Goal: Contribute content: Add original content to the website for others to see

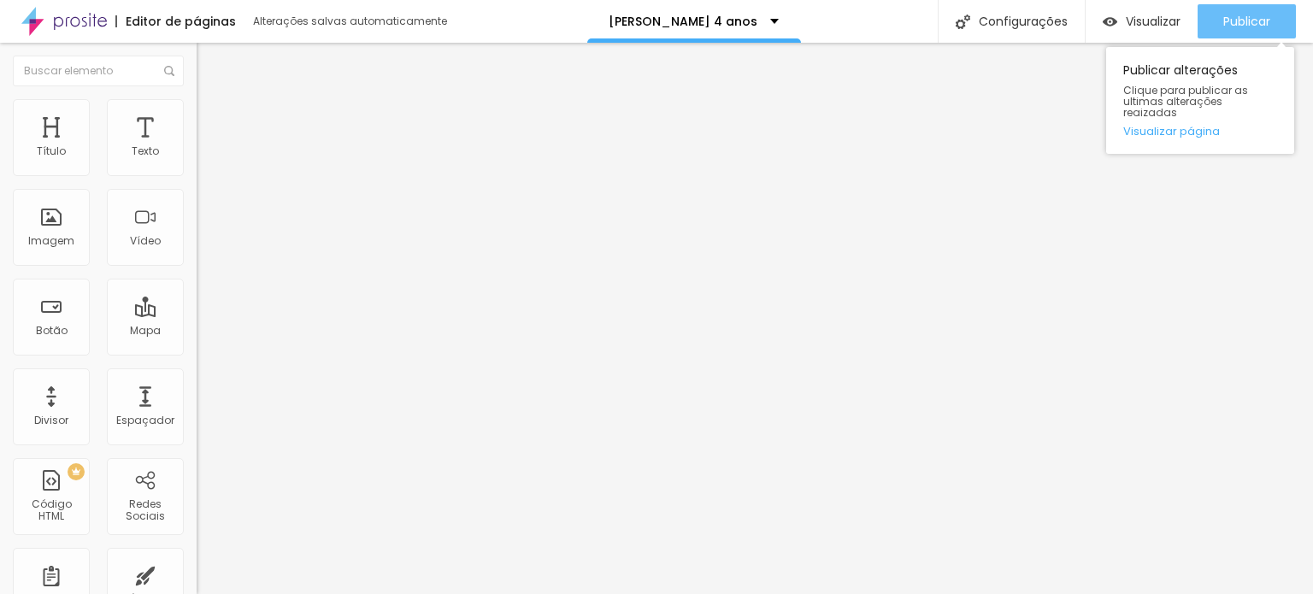
click at [1231, 30] on div "Publicar" at bounding box center [1246, 21] width 47 height 34
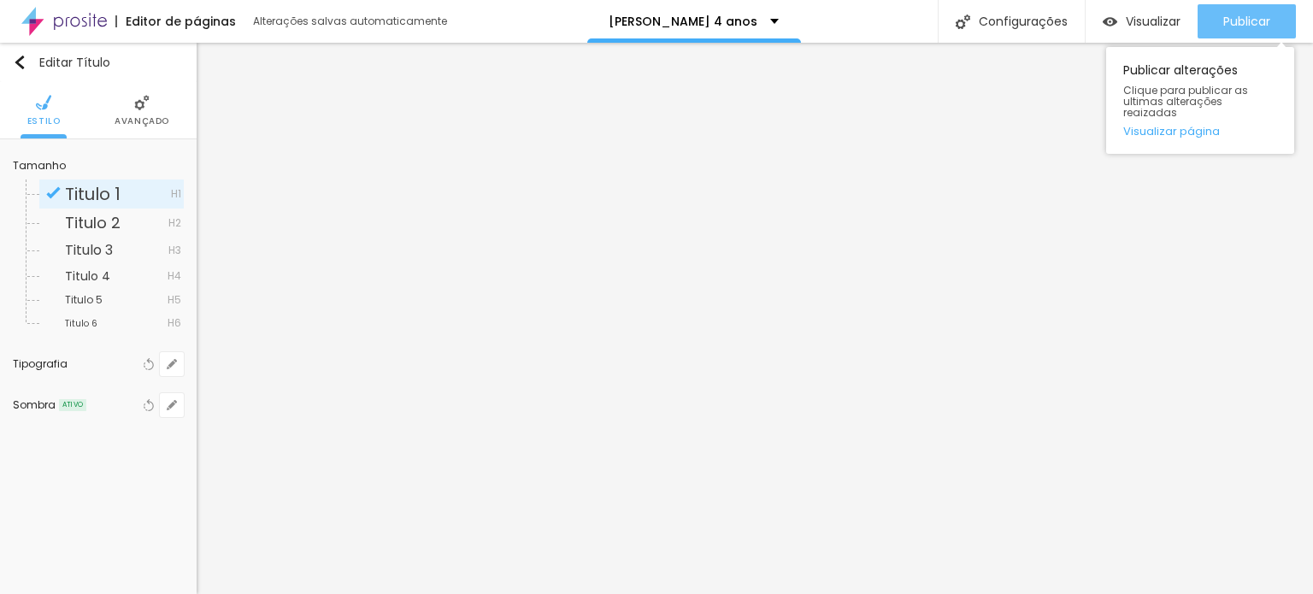
click at [1254, 15] on span "Publicar" at bounding box center [1246, 22] width 47 height 14
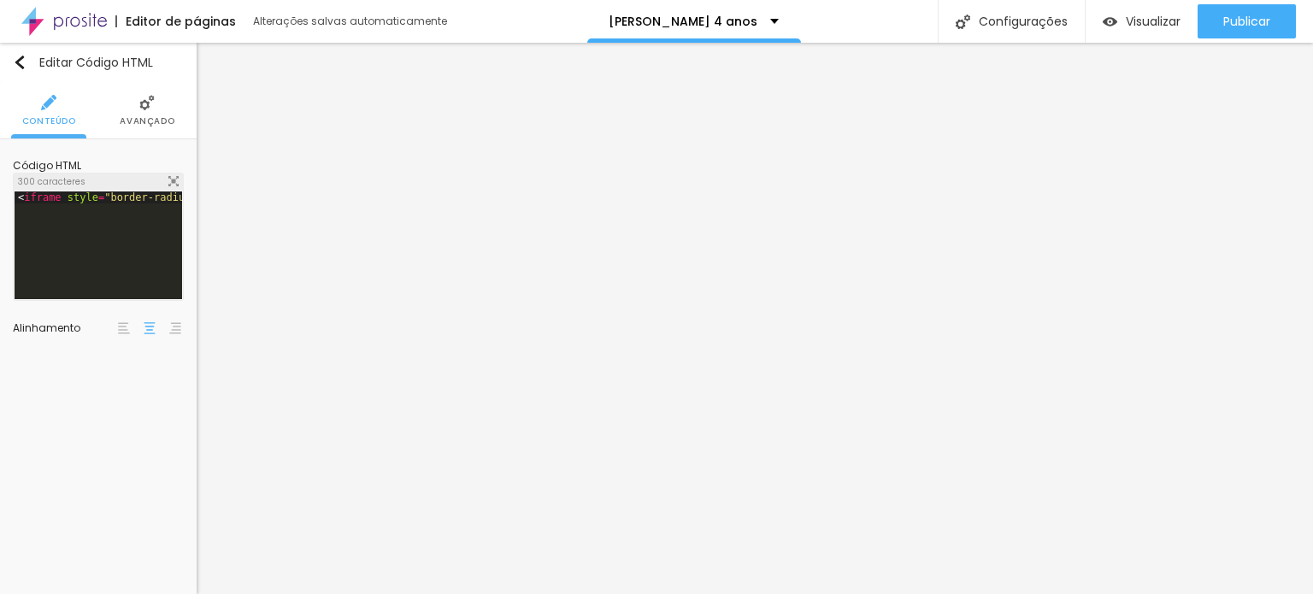
click at [168, 114] on li "Avançado" at bounding box center [147, 110] width 55 height 56
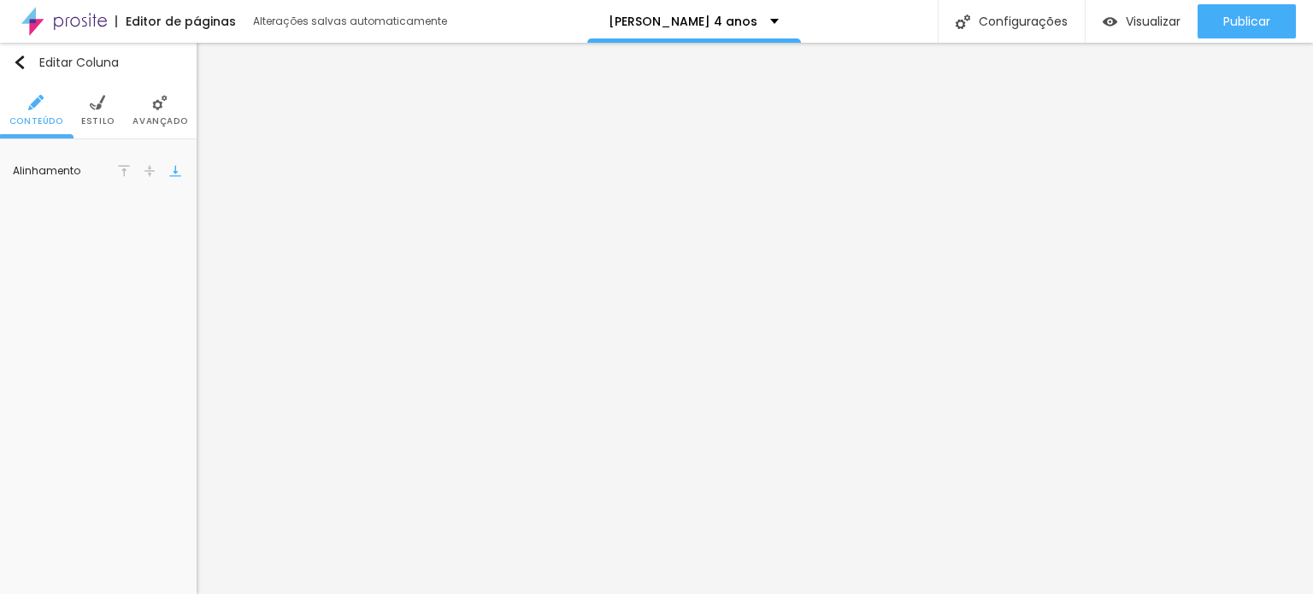
click at [95, 120] on span "Estilo" at bounding box center [97, 121] width 33 height 9
click at [163, 103] on img at bounding box center [159, 102] width 15 height 15
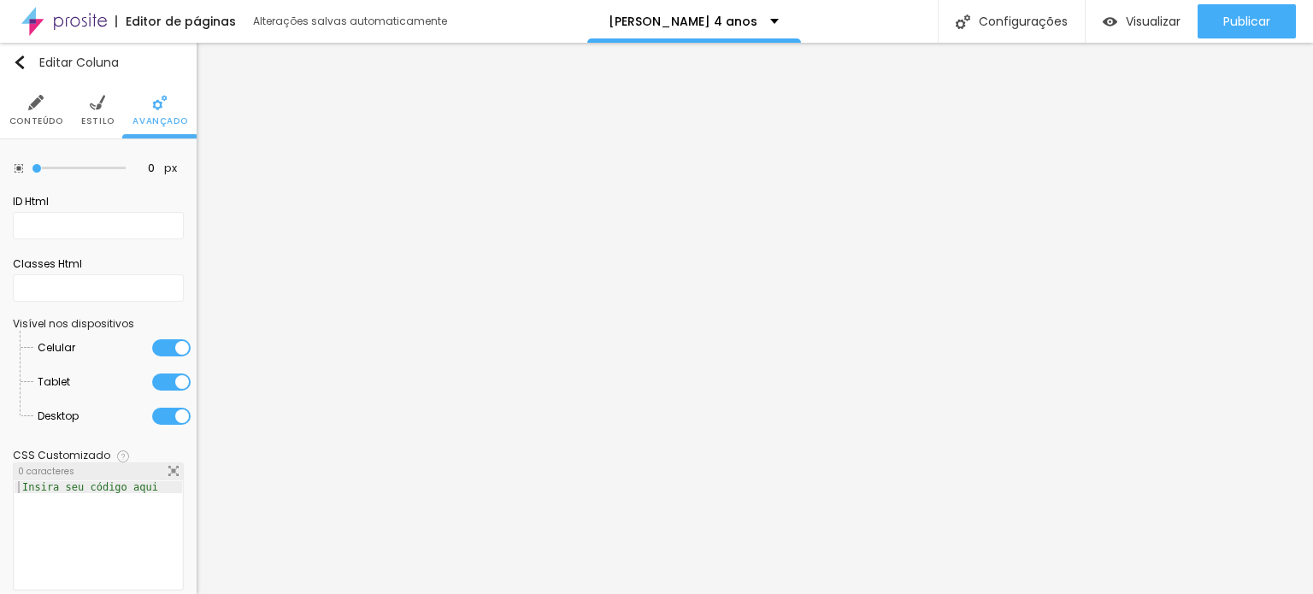
click at [44, 109] on li "Conteúdo" at bounding box center [36, 110] width 54 height 56
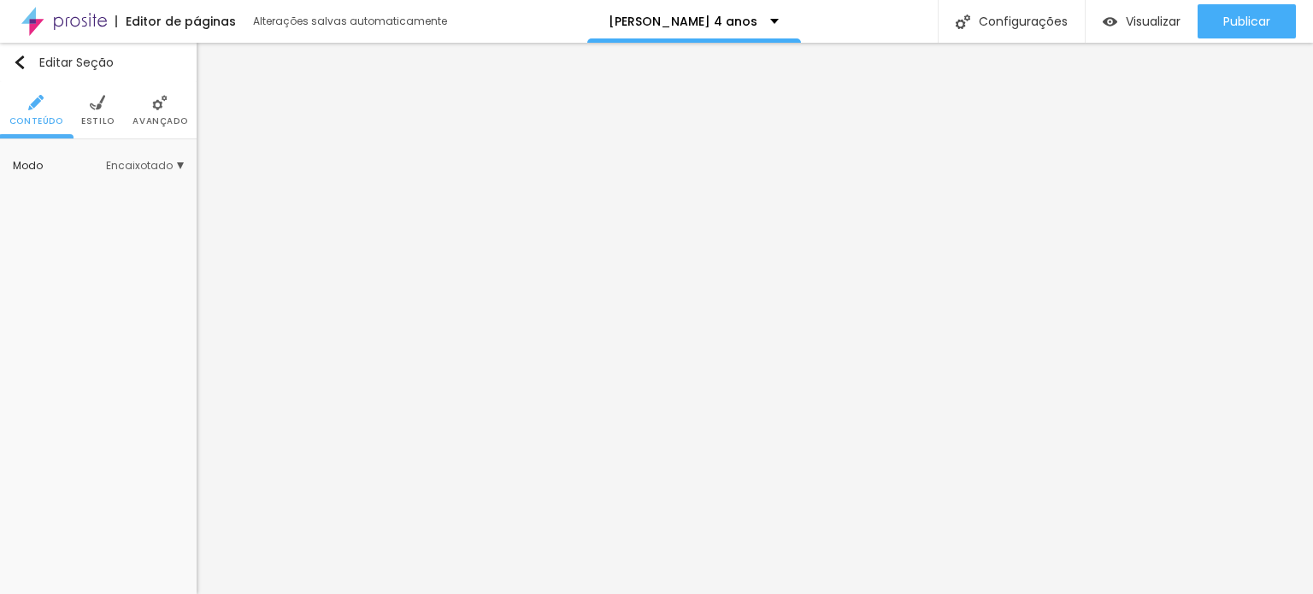
click at [97, 117] on span "Estilo" at bounding box center [97, 121] width 33 height 9
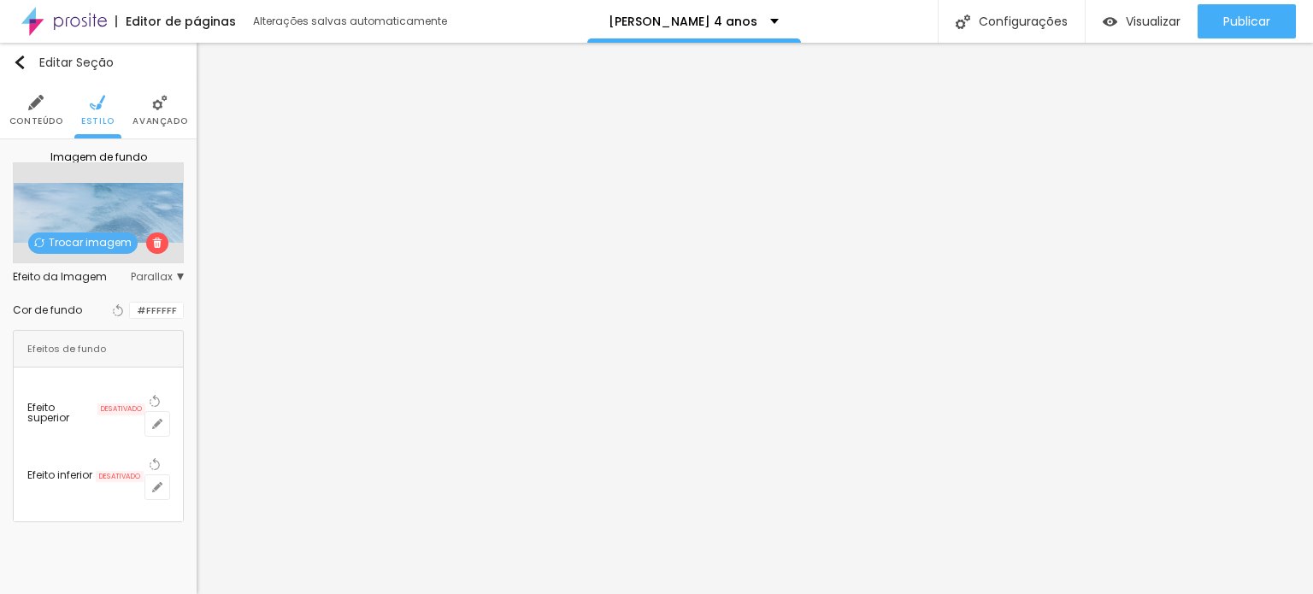
click at [31, 109] on img at bounding box center [35, 102] width 15 height 15
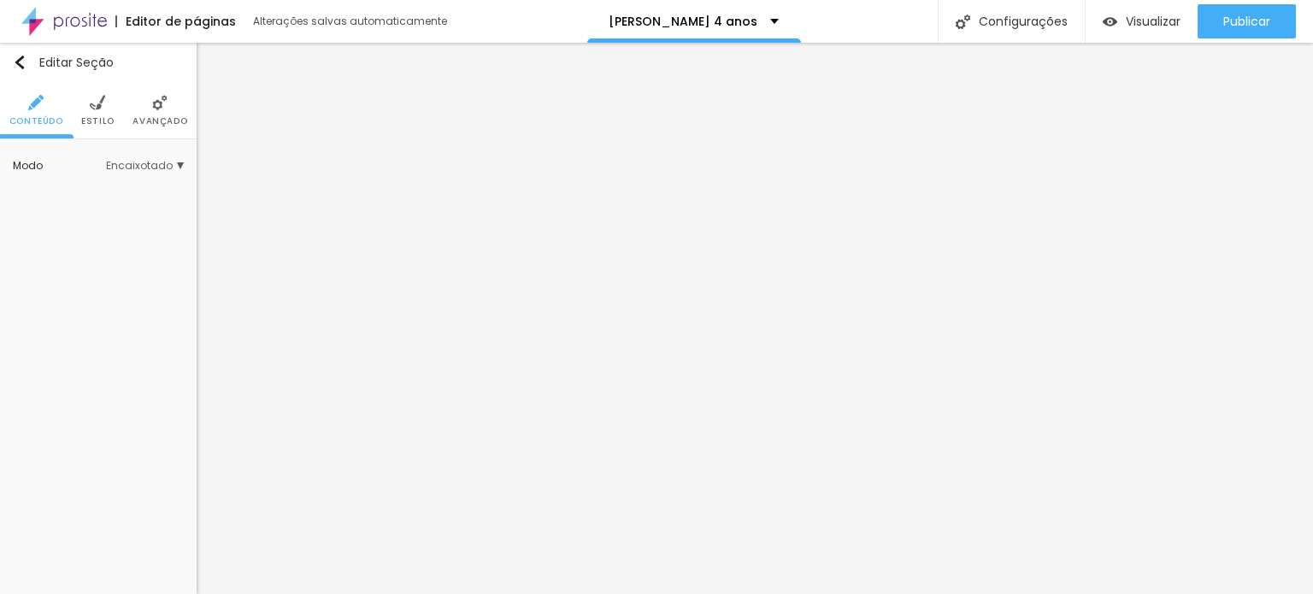
click at [138, 167] on span "Encaixotado" at bounding box center [145, 166] width 78 height 10
click at [134, 214] on span "Completo" at bounding box center [123, 214] width 116 height 10
click at [148, 126] on span "Avançado" at bounding box center [159, 121] width 55 height 9
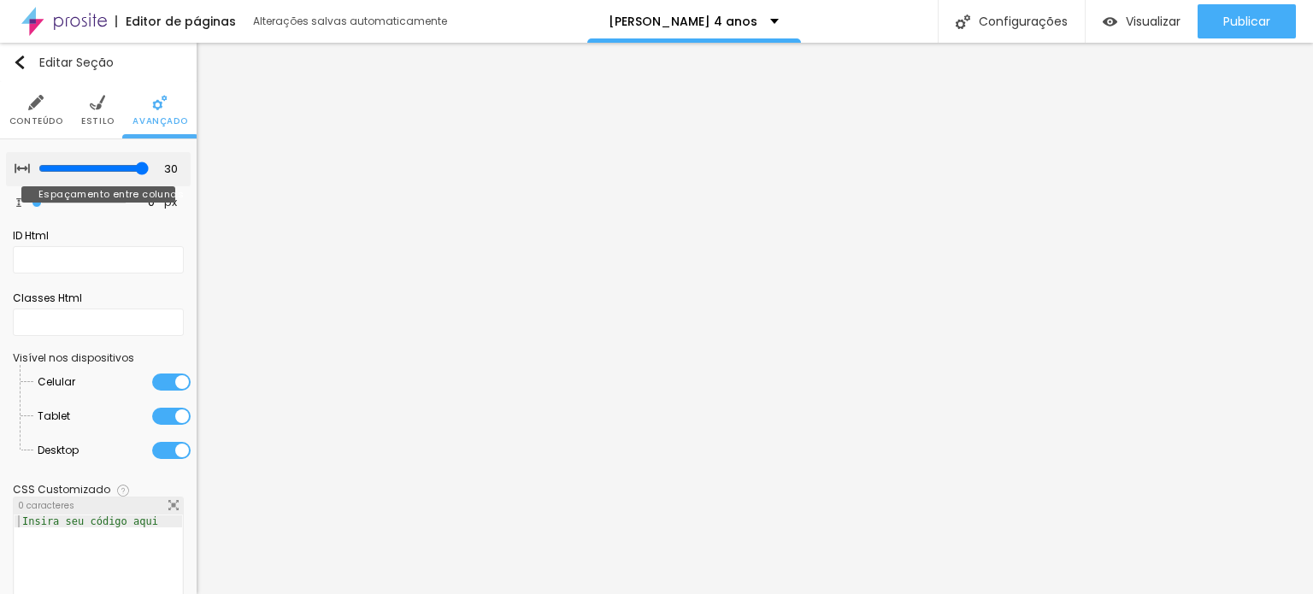
type input "25"
type input "10"
type input "0"
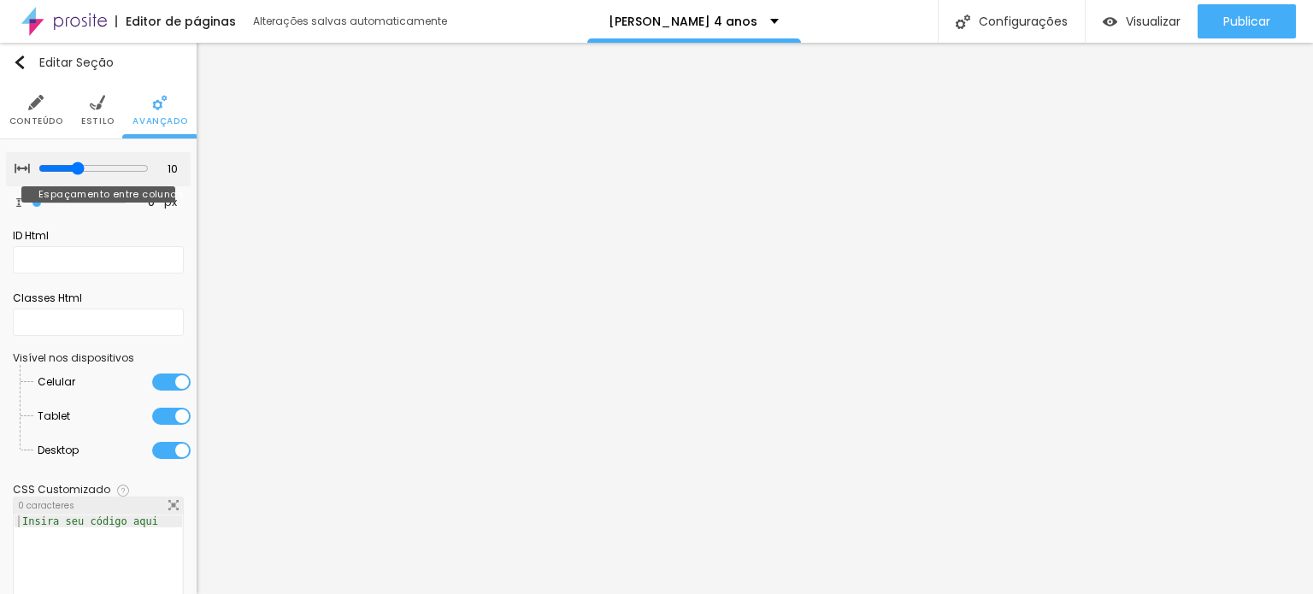
type input "0"
drag, startPoint x: 130, startPoint y: 167, endPoint x: 0, endPoint y: 138, distance: 133.1
type input "0"
click at [34, 164] on input "range" at bounding box center [92, 168] width 116 height 9
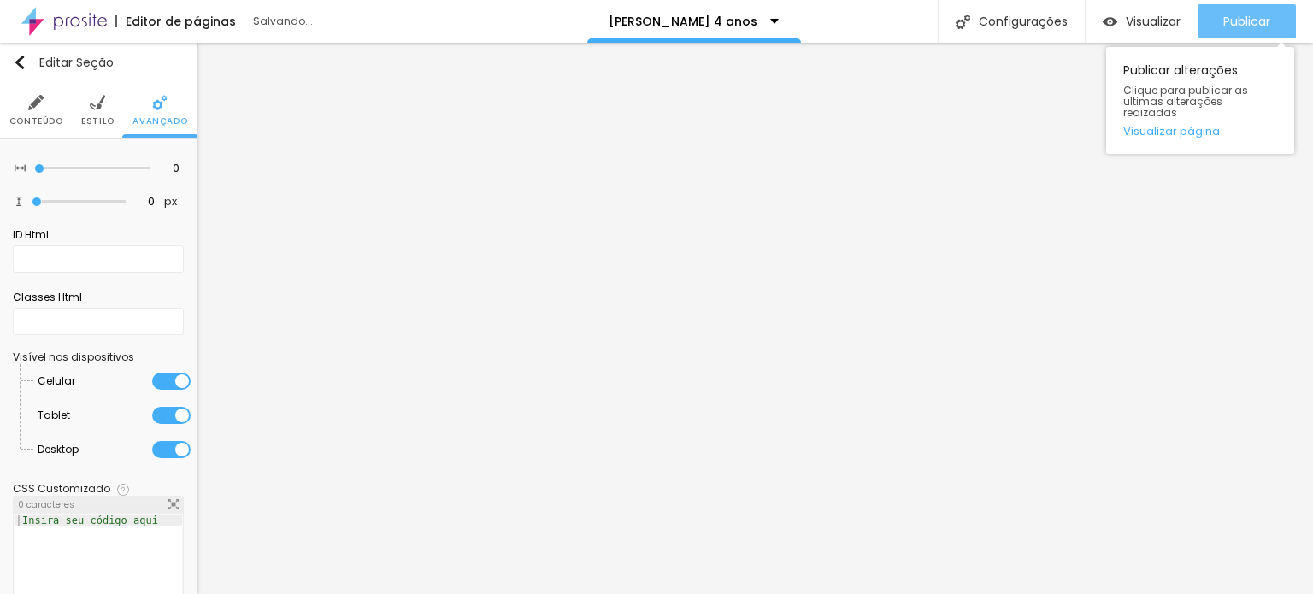
click at [1239, 34] on div "Publicar" at bounding box center [1246, 21] width 47 height 34
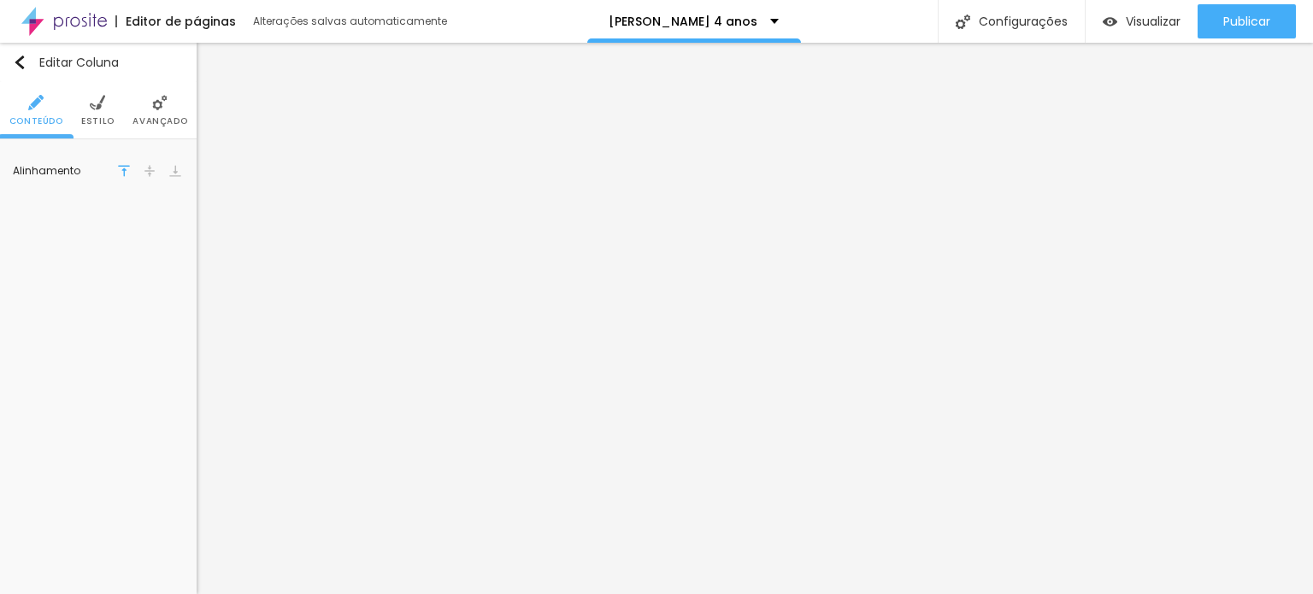
click at [100, 109] on img at bounding box center [97, 102] width 15 height 15
click at [141, 105] on li "Avançado" at bounding box center [159, 110] width 55 height 56
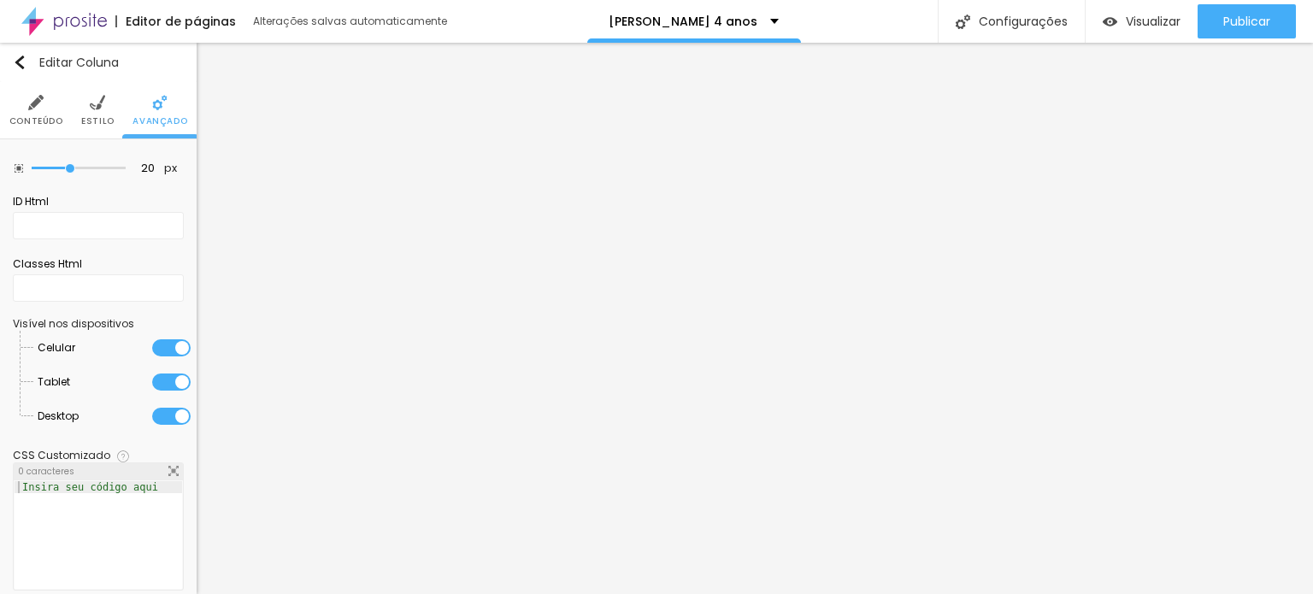
click at [152, 415] on div at bounding box center [171, 416] width 38 height 17
click at [168, 339] on div at bounding box center [171, 347] width 38 height 17
click at [162, 380] on div at bounding box center [171, 382] width 38 height 17
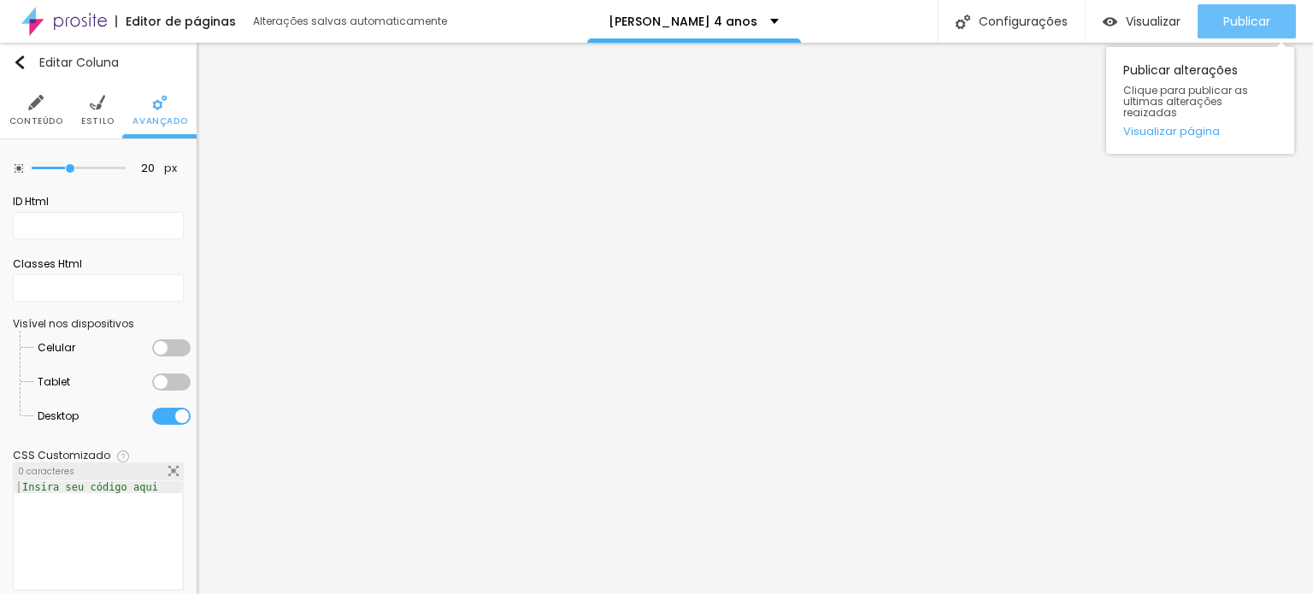
click at [1257, 17] on span "Publicar" at bounding box center [1246, 22] width 47 height 14
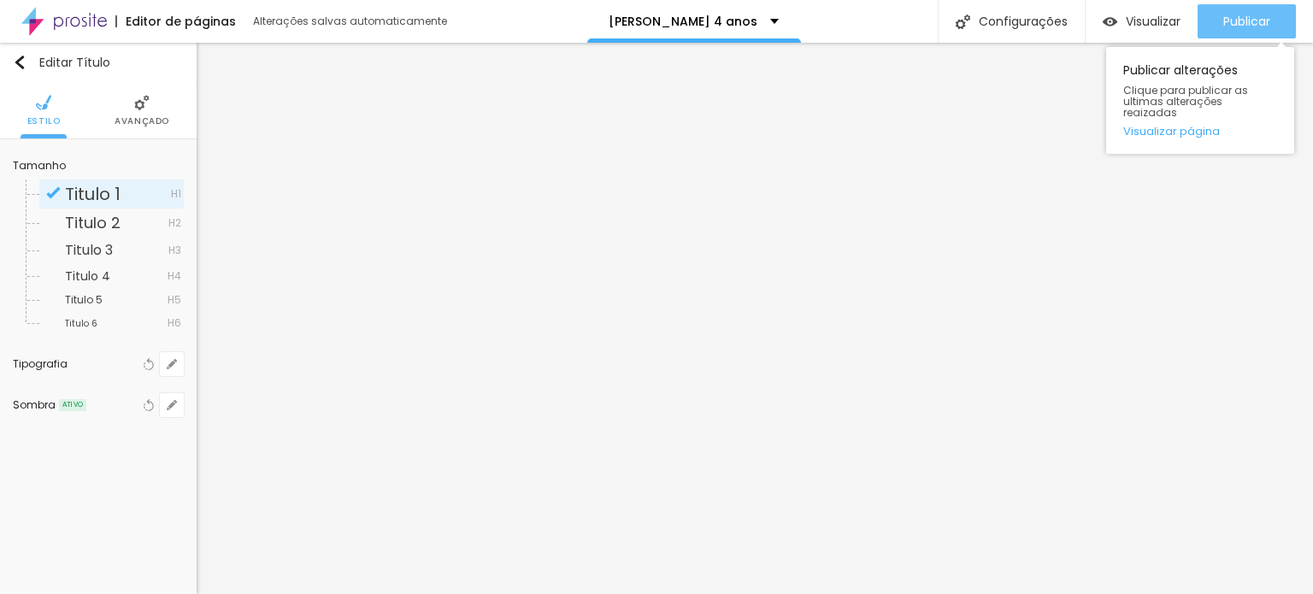
click at [1233, 6] on div "Publicar" at bounding box center [1246, 21] width 47 height 34
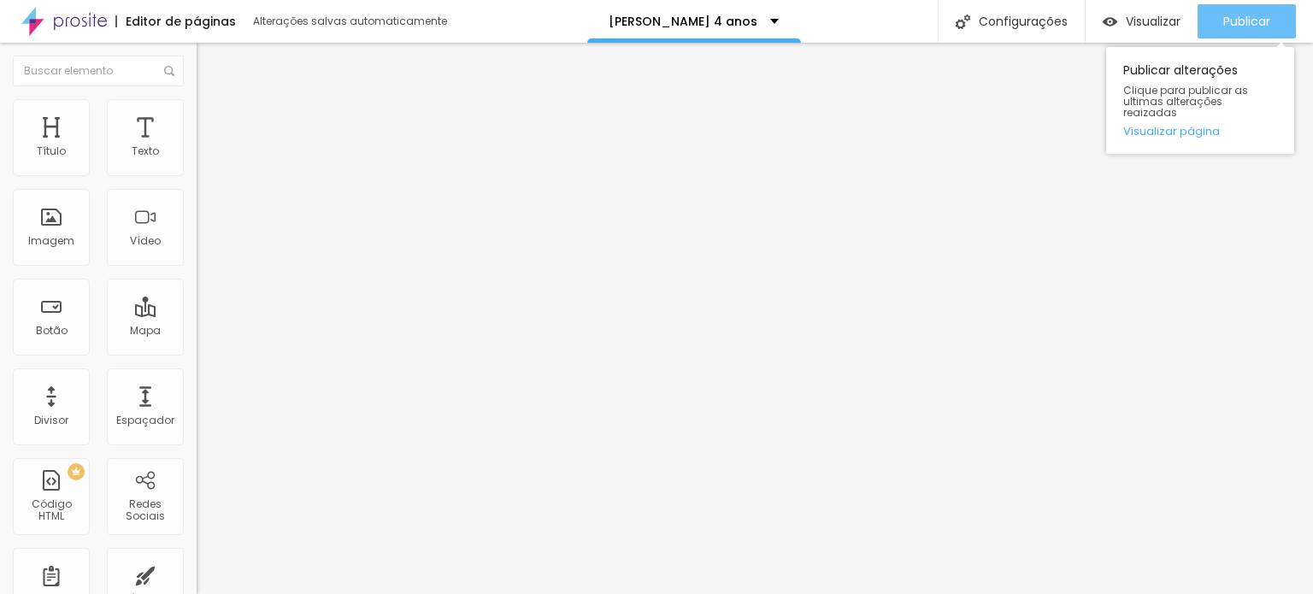
click at [1274, 6] on button "Publicar" at bounding box center [1247, 21] width 98 height 34
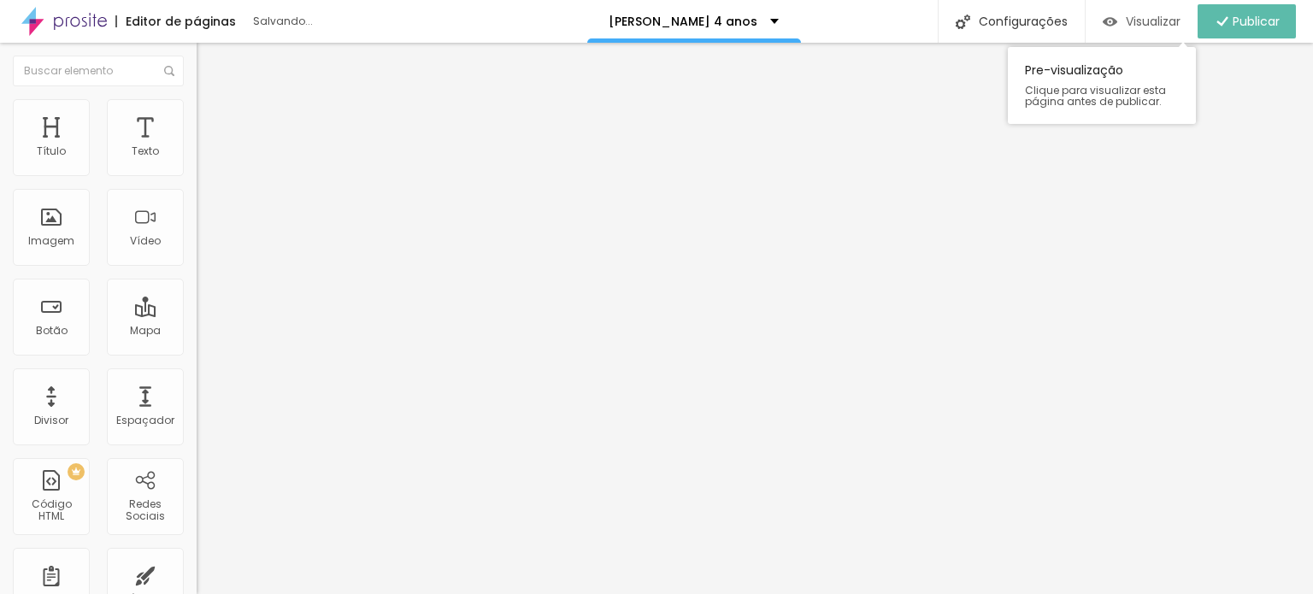
click at [1126, 15] on span "Visualizar" at bounding box center [1153, 22] width 55 height 14
